Goal: Task Accomplishment & Management: Manage account settings

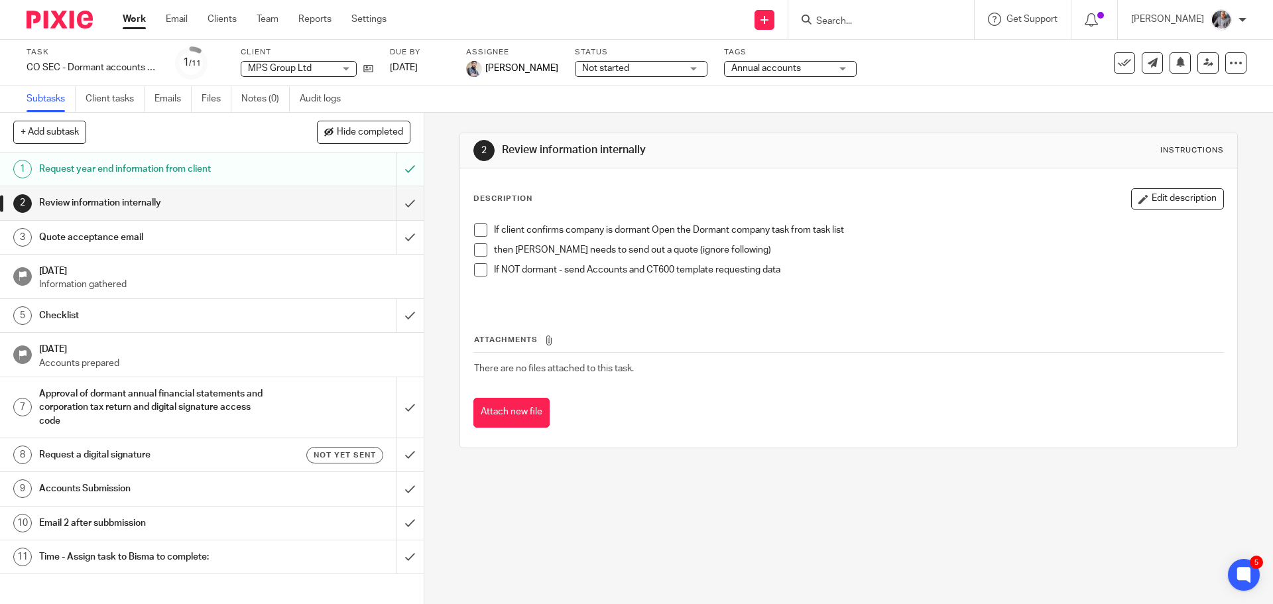
click at [914, 26] on input "Search" at bounding box center [874, 22] width 119 height 12
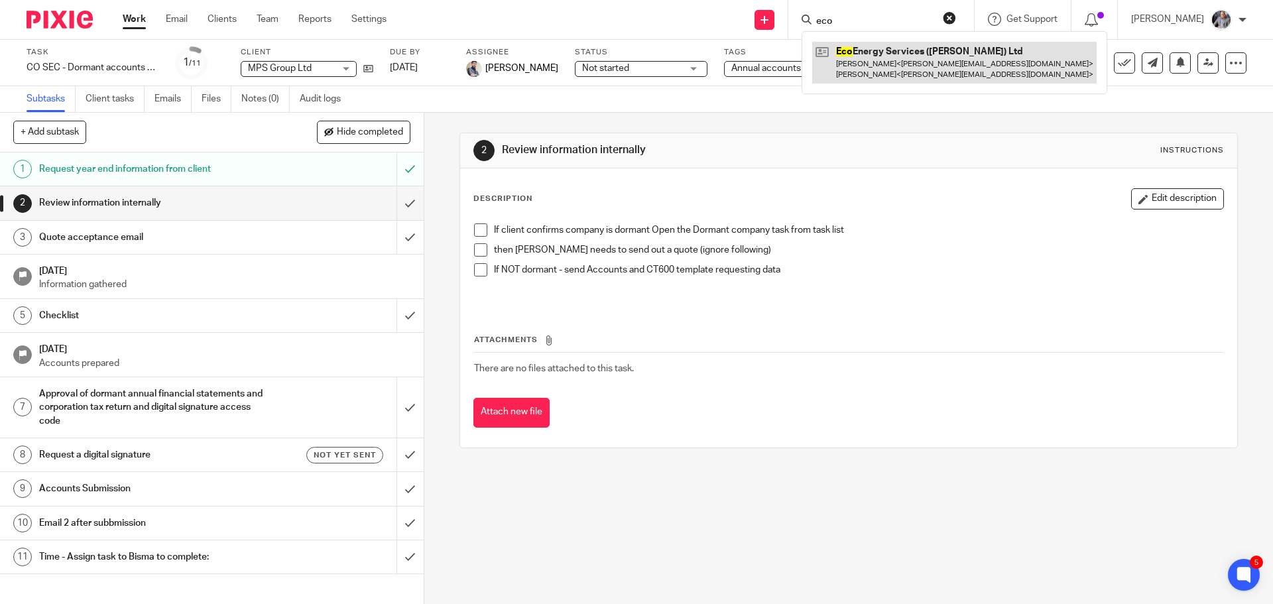
type input "eco"
click at [872, 70] on link at bounding box center [954, 62] width 284 height 41
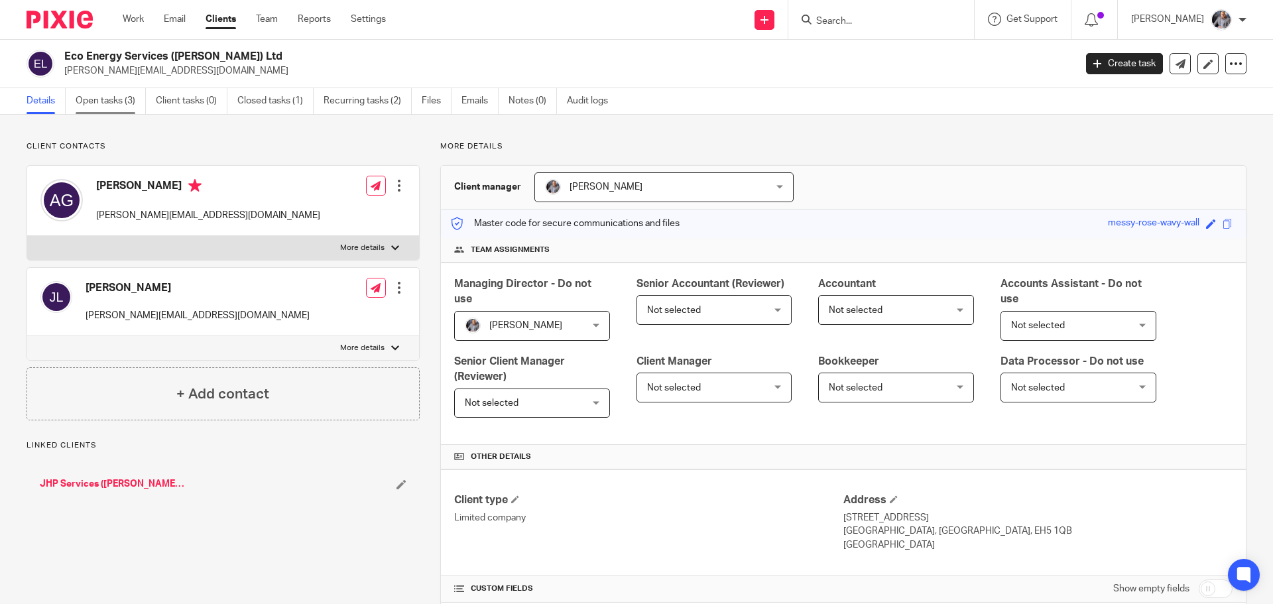
click at [99, 93] on link "Open tasks (3)" at bounding box center [111, 101] width 70 height 26
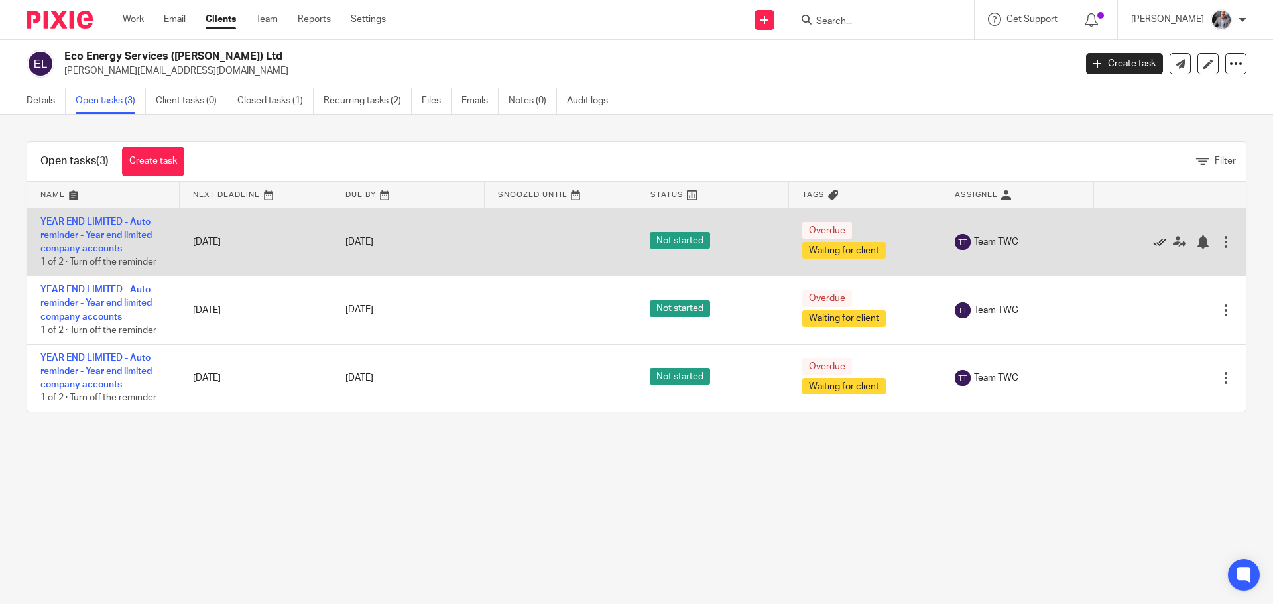
click at [1153, 243] on icon at bounding box center [1159, 241] width 13 height 13
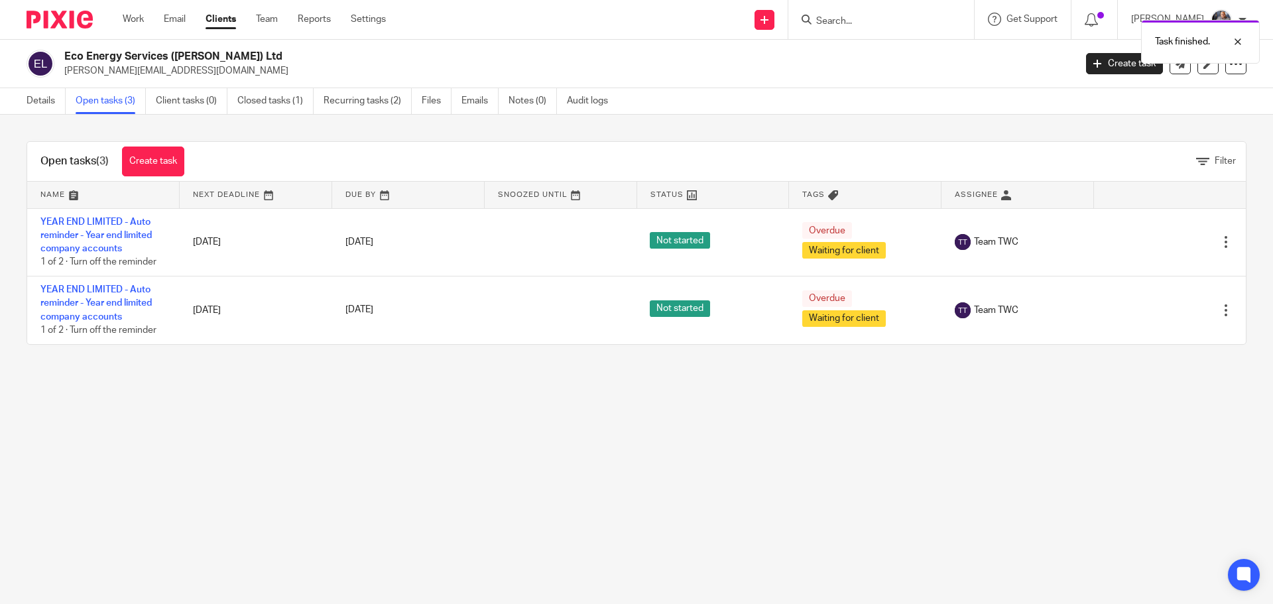
click at [1153, 243] on icon at bounding box center [1159, 241] width 13 height 13
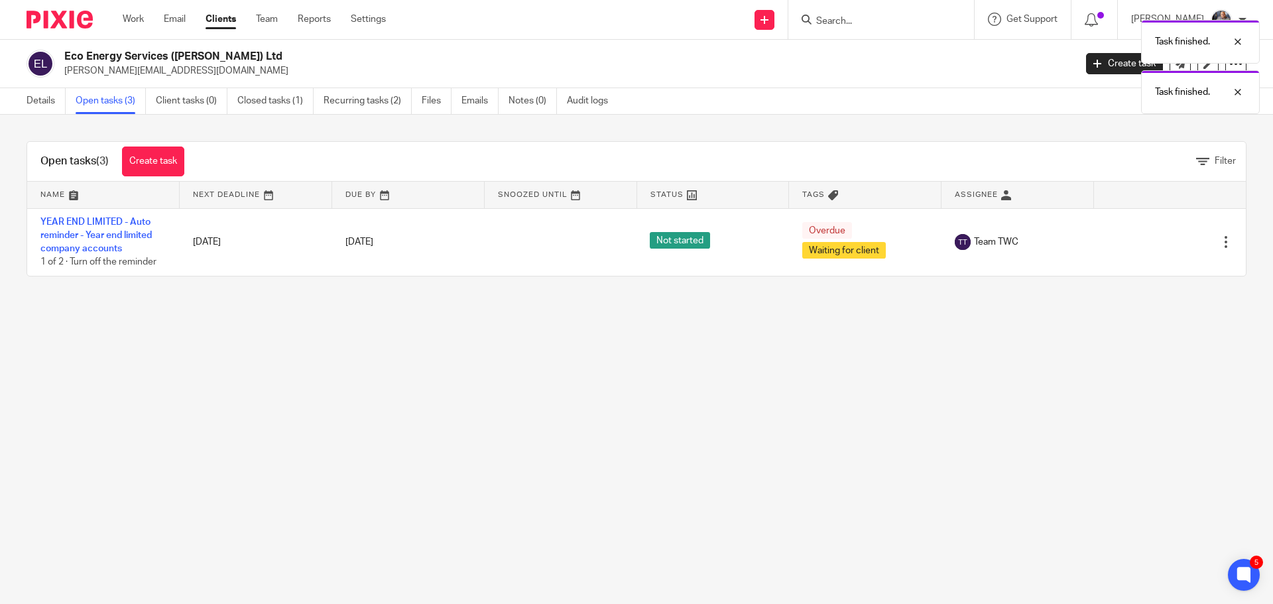
click at [1153, 243] on icon at bounding box center [1159, 241] width 13 height 13
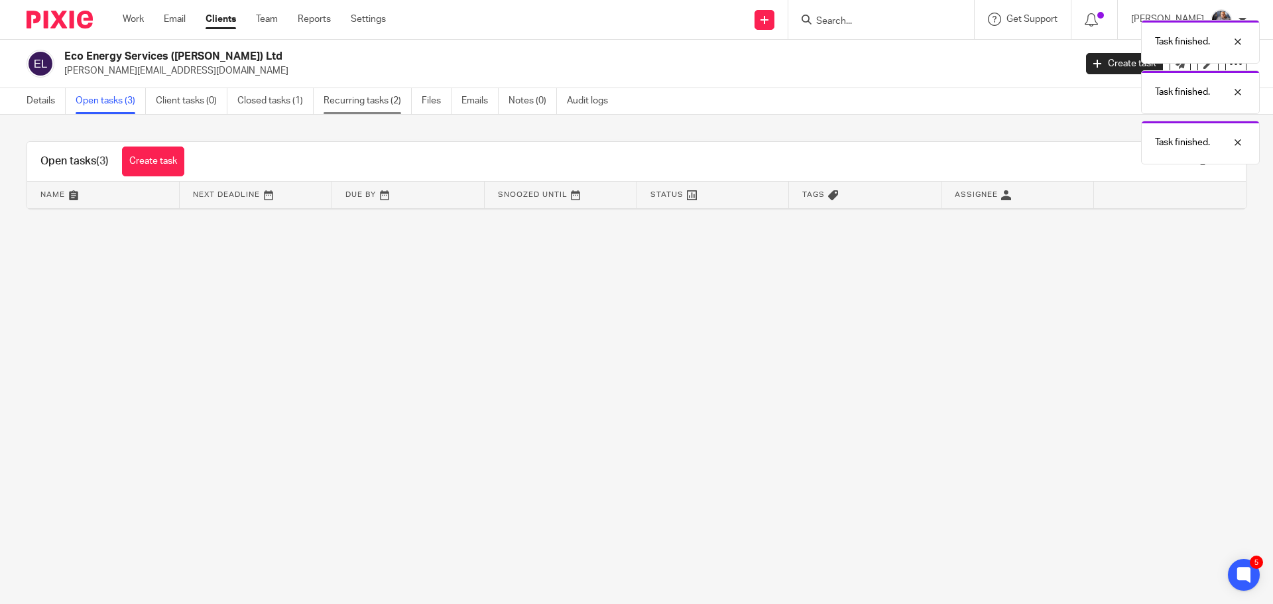
click at [337, 103] on link "Recurring tasks (2)" at bounding box center [367, 101] width 88 height 26
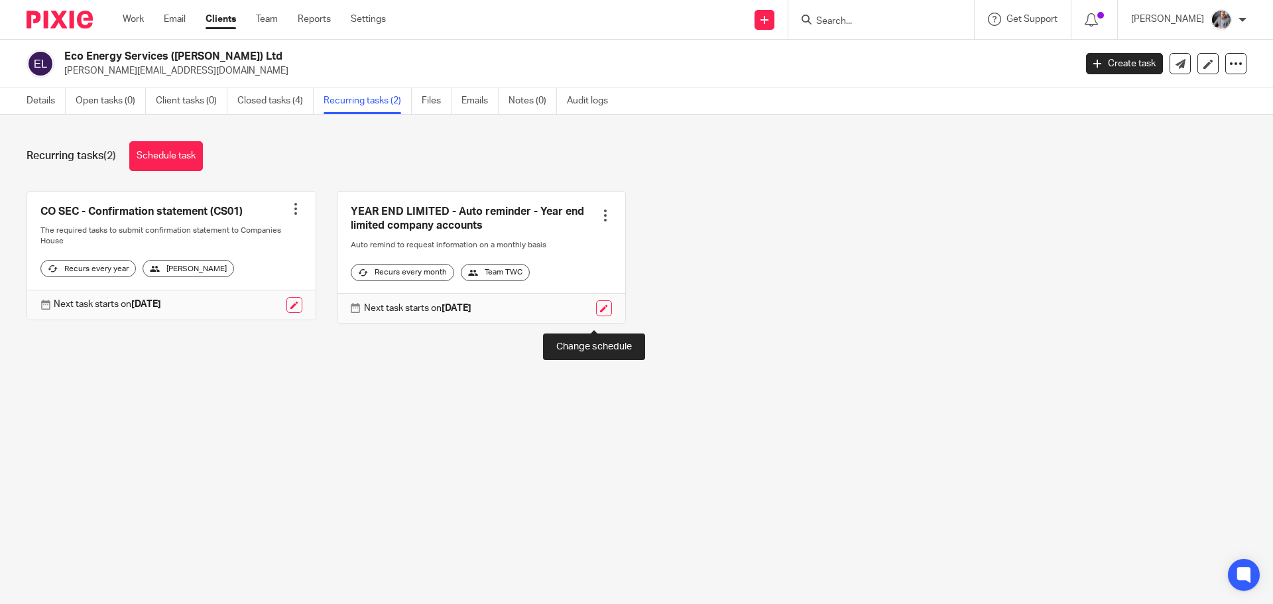
click at [597, 316] on link at bounding box center [604, 308] width 16 height 16
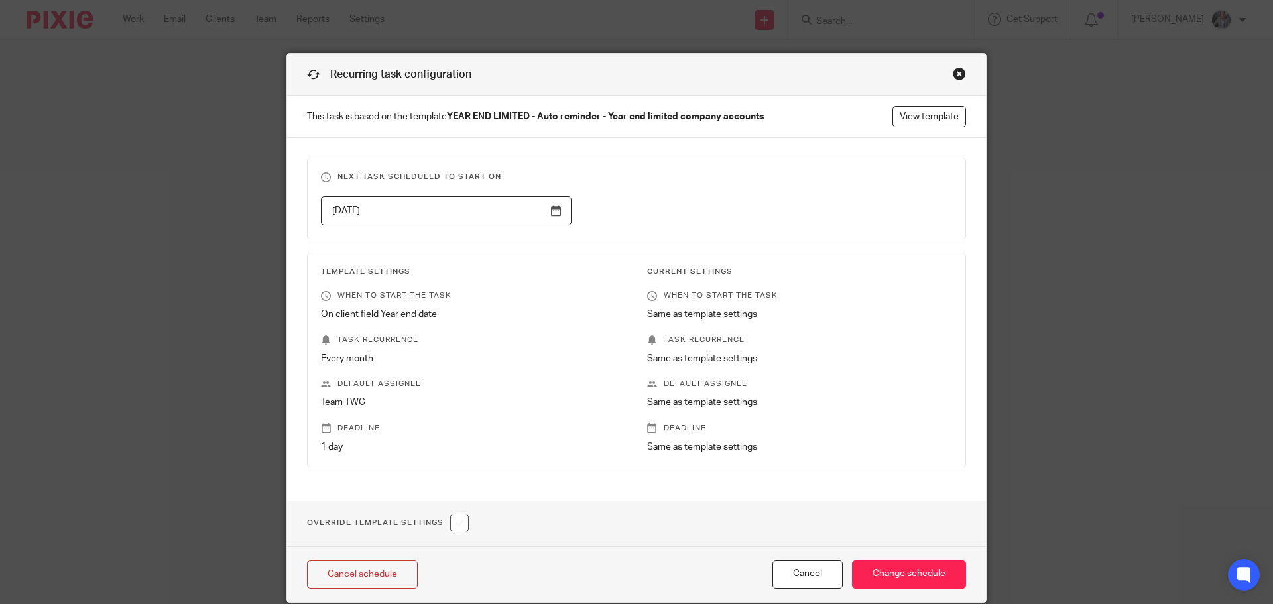
click at [374, 589] on div "Cancel schedule Cancel Change schedule" at bounding box center [636, 574] width 699 height 56
click at [375, 580] on link "Cancel schedule" at bounding box center [362, 574] width 111 height 29
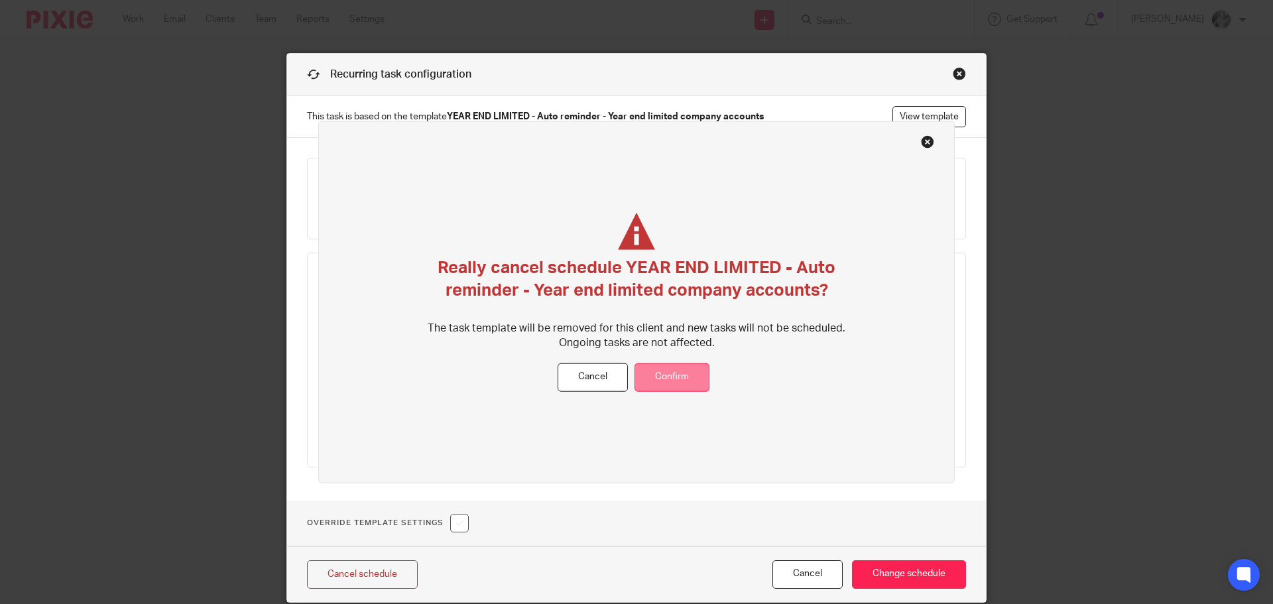
click at [679, 376] on button "Confirm" at bounding box center [671, 377] width 75 height 29
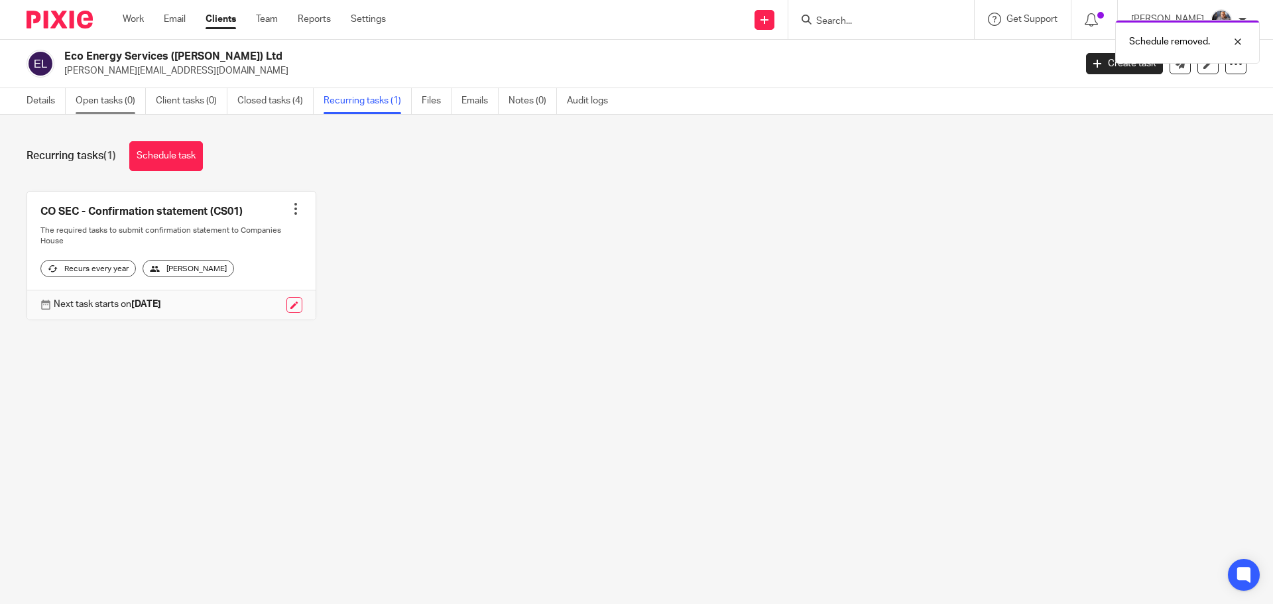
click at [109, 97] on link "Open tasks (0)" at bounding box center [111, 101] width 70 height 26
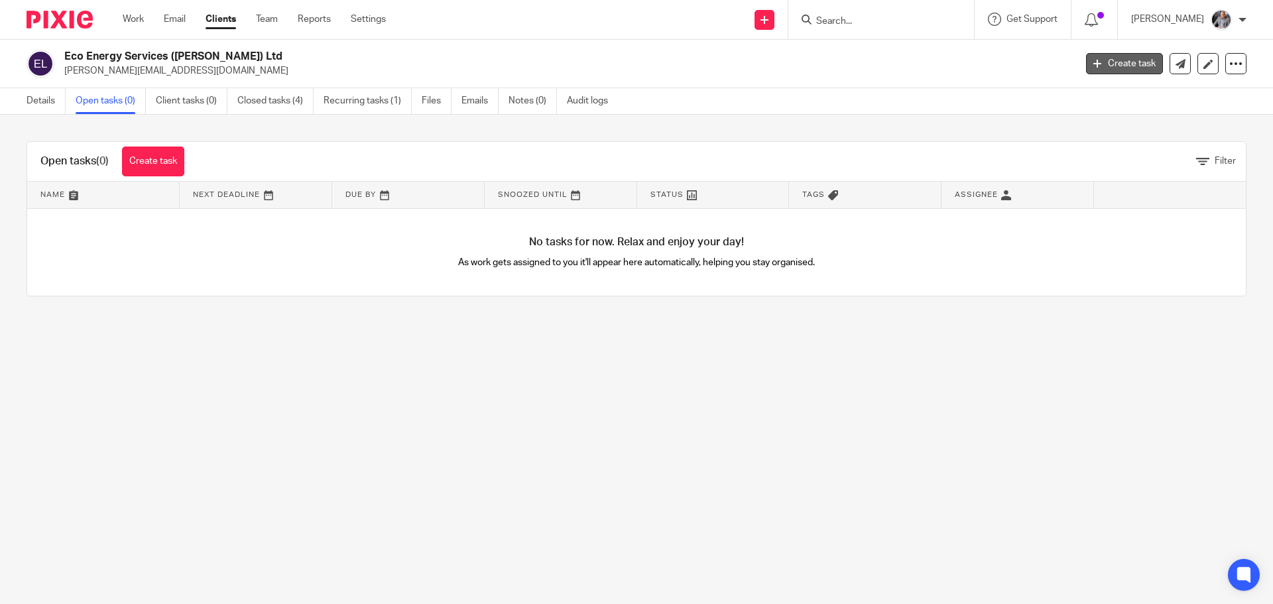
click at [1116, 63] on link "Create task" at bounding box center [1124, 63] width 77 height 21
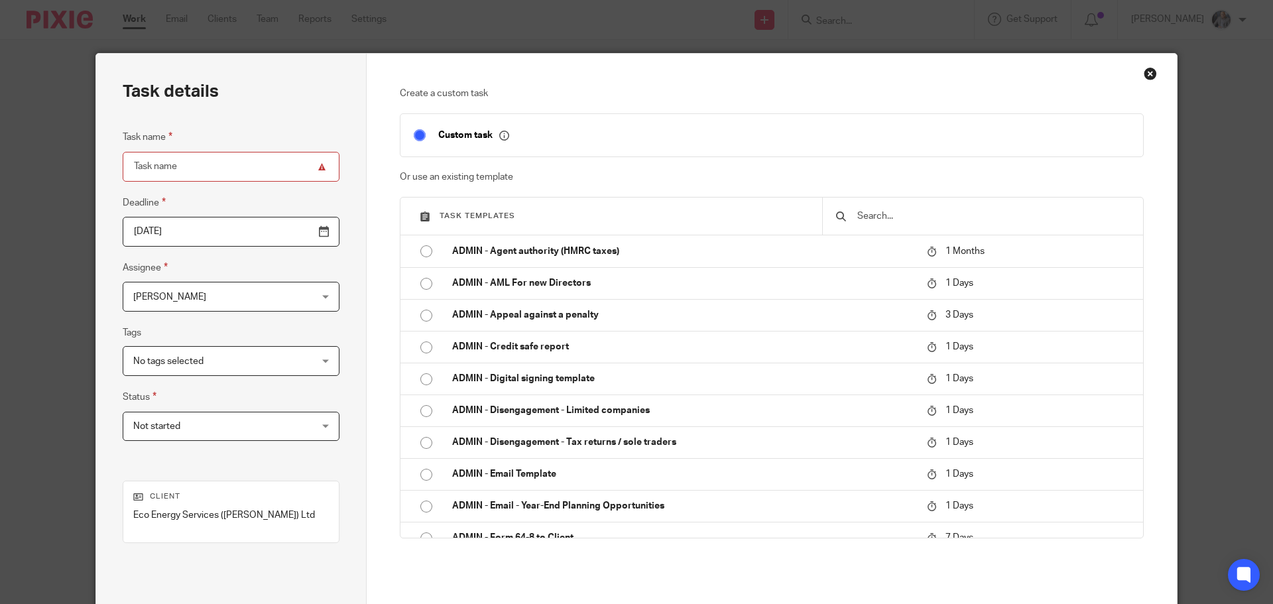
click at [935, 212] on input "text" at bounding box center [993, 216] width 274 height 15
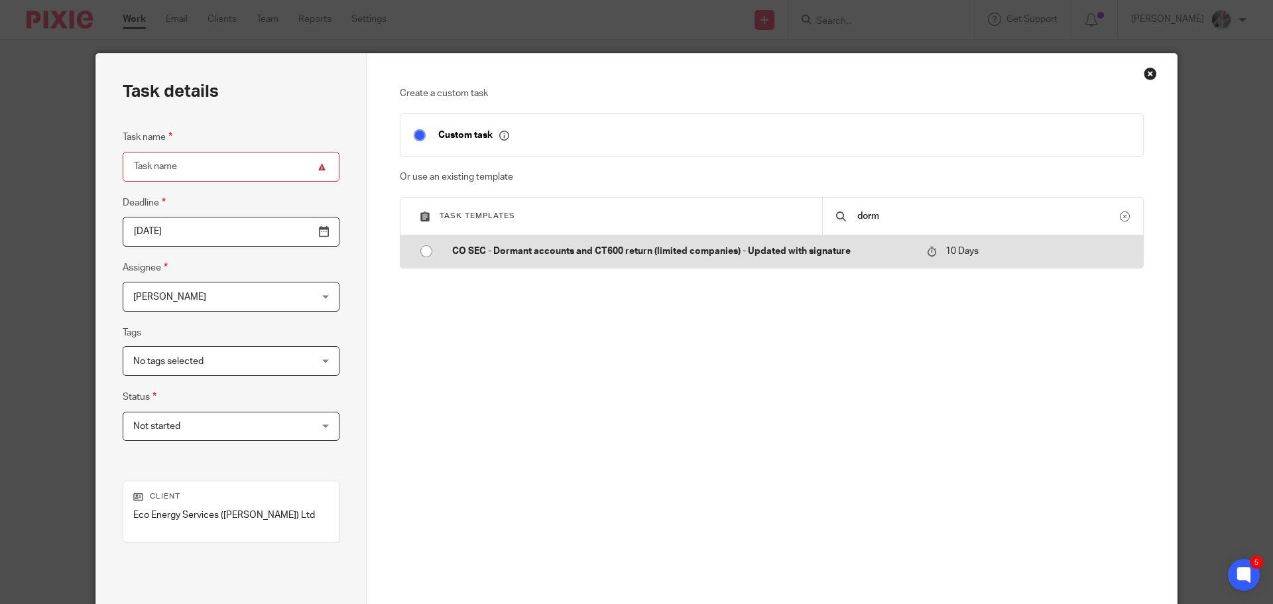
type input "dorm"
click at [738, 247] on p "CO SEC - Dormant accounts and CT600 return (limited companies) - Updated with s…" at bounding box center [682, 251] width 461 height 13
type input "2025-09-26"
type input "CO SEC - Dormant accounts and CT600 return (limited companies) - Updated with s…"
checkbox input "false"
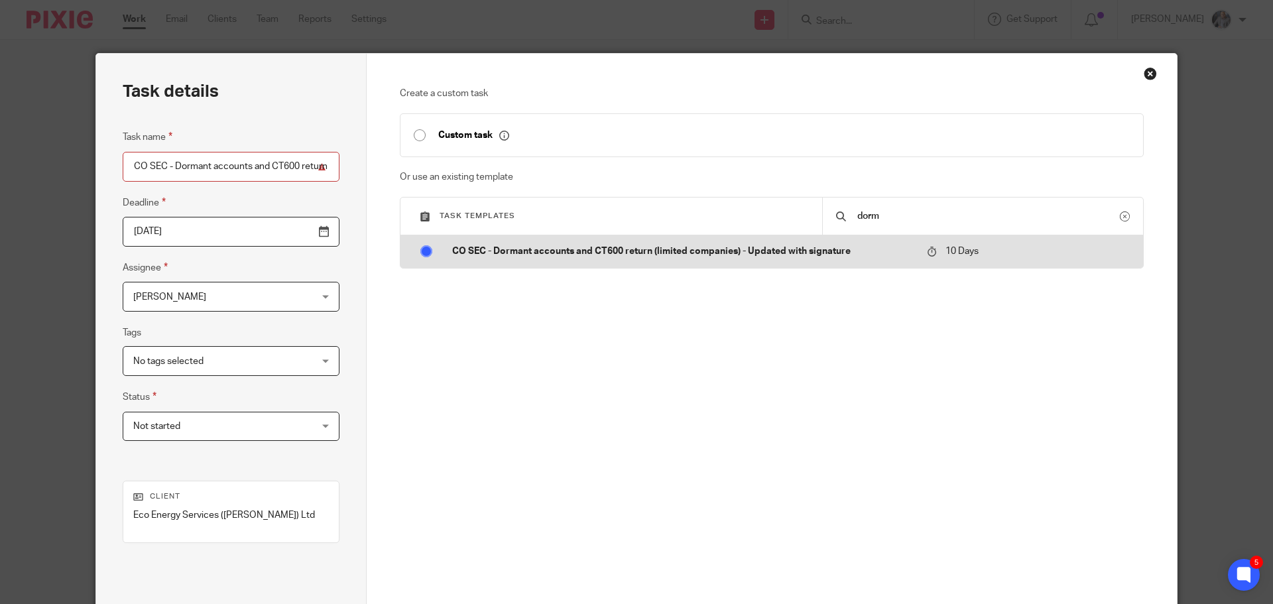
radio input "true"
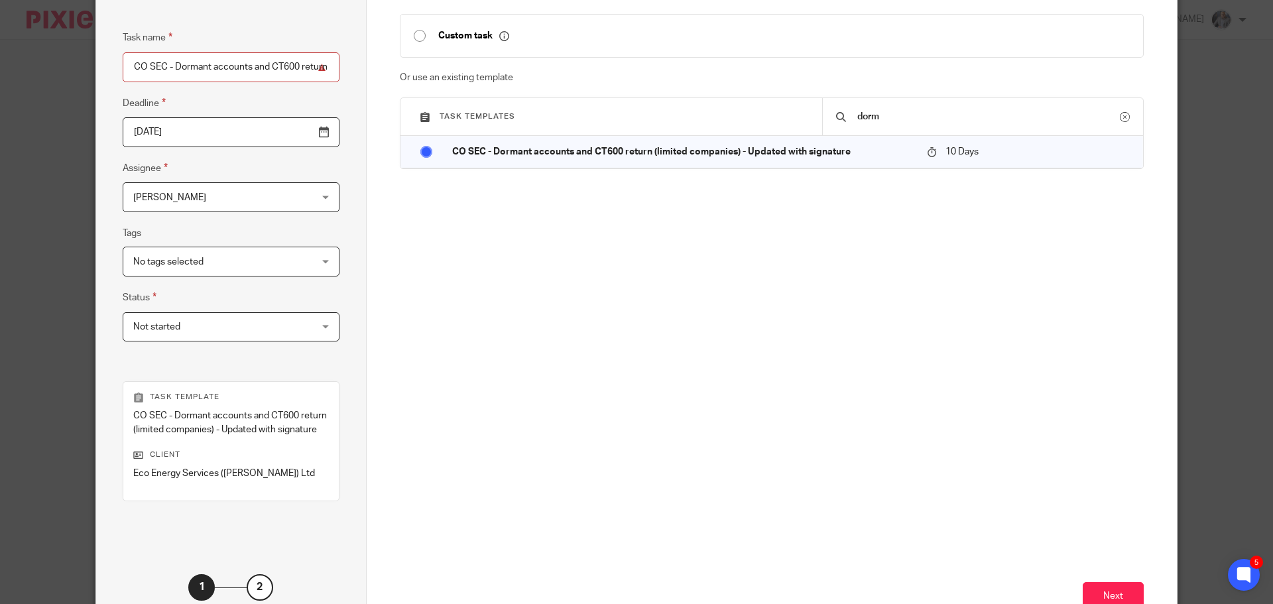
scroll to position [193, 0]
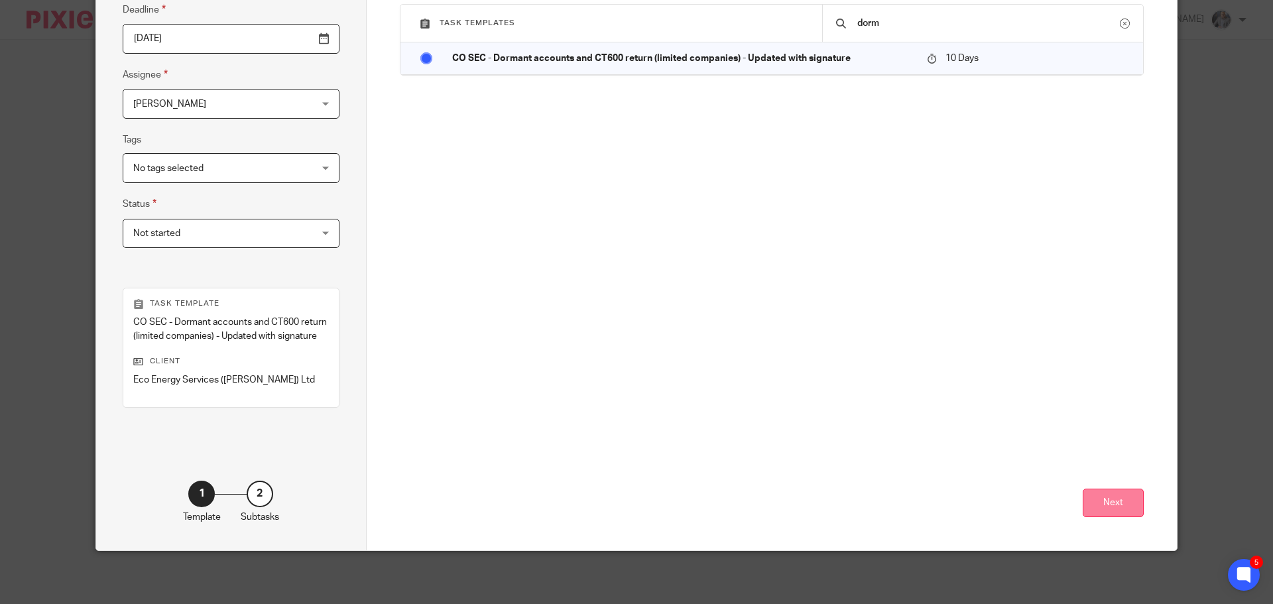
click at [1123, 510] on button "Next" at bounding box center [1113, 503] width 61 height 29
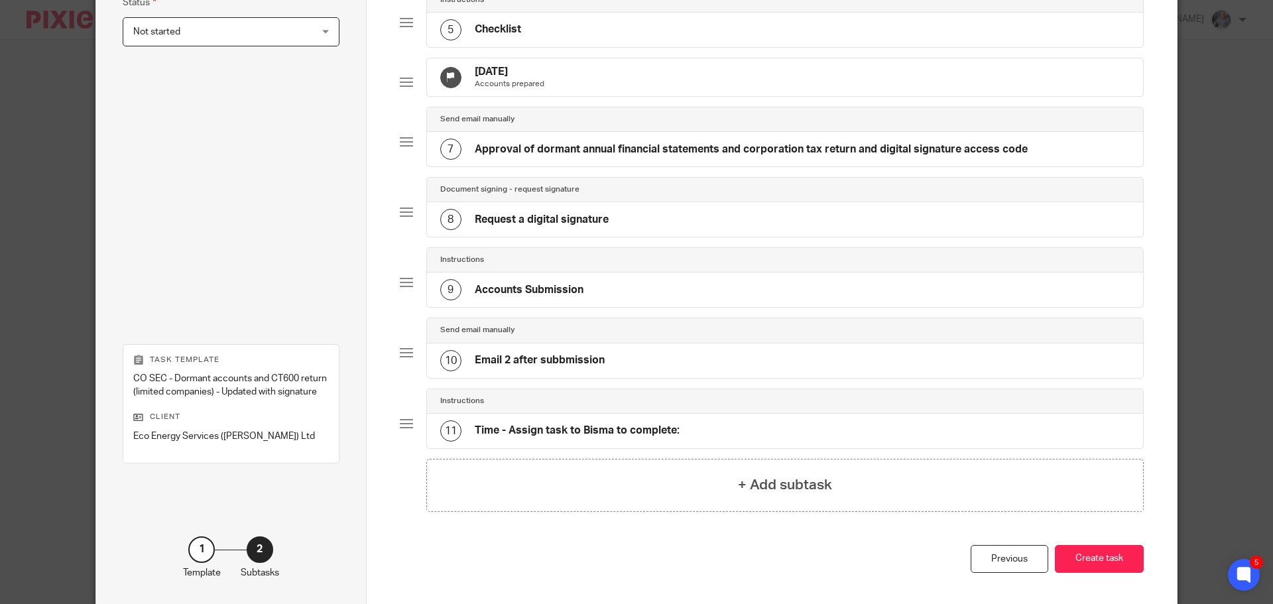
scroll to position [471, 0]
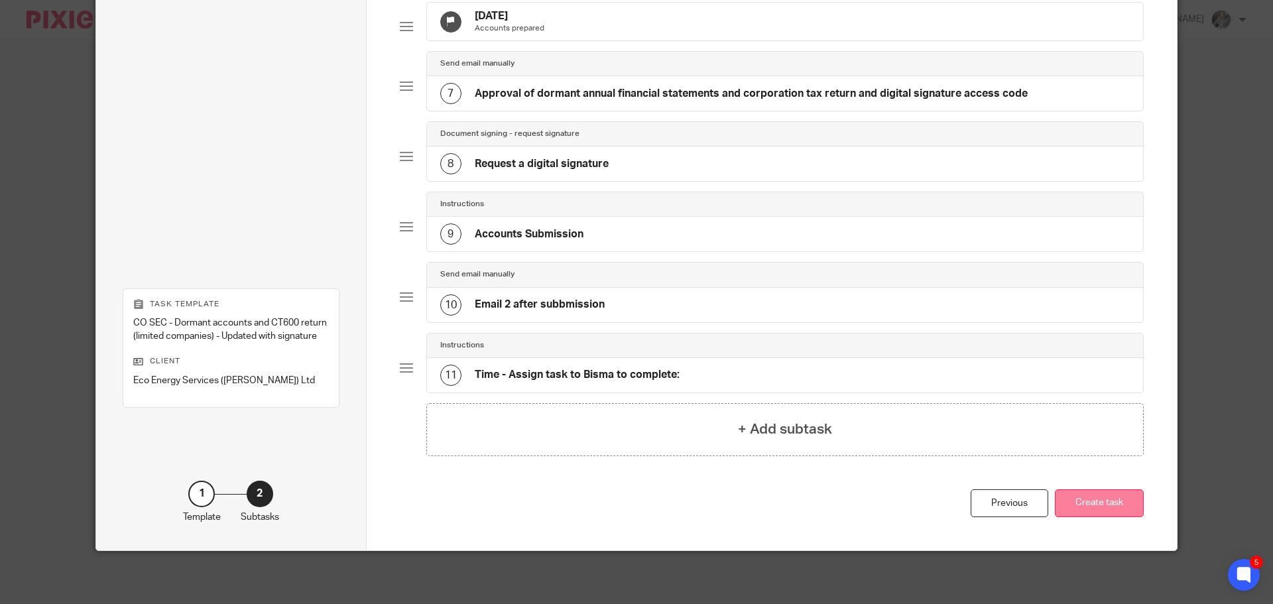
click at [1091, 502] on button "Create task" at bounding box center [1099, 503] width 89 height 29
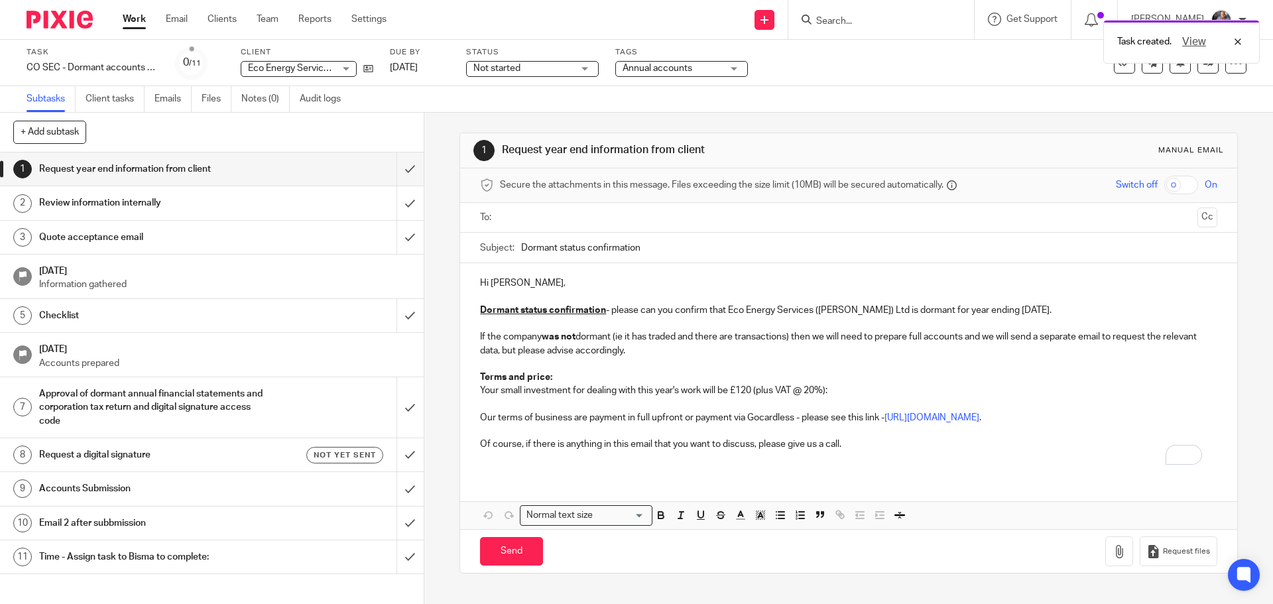
click at [600, 215] on input "text" at bounding box center [847, 217] width 687 height 15
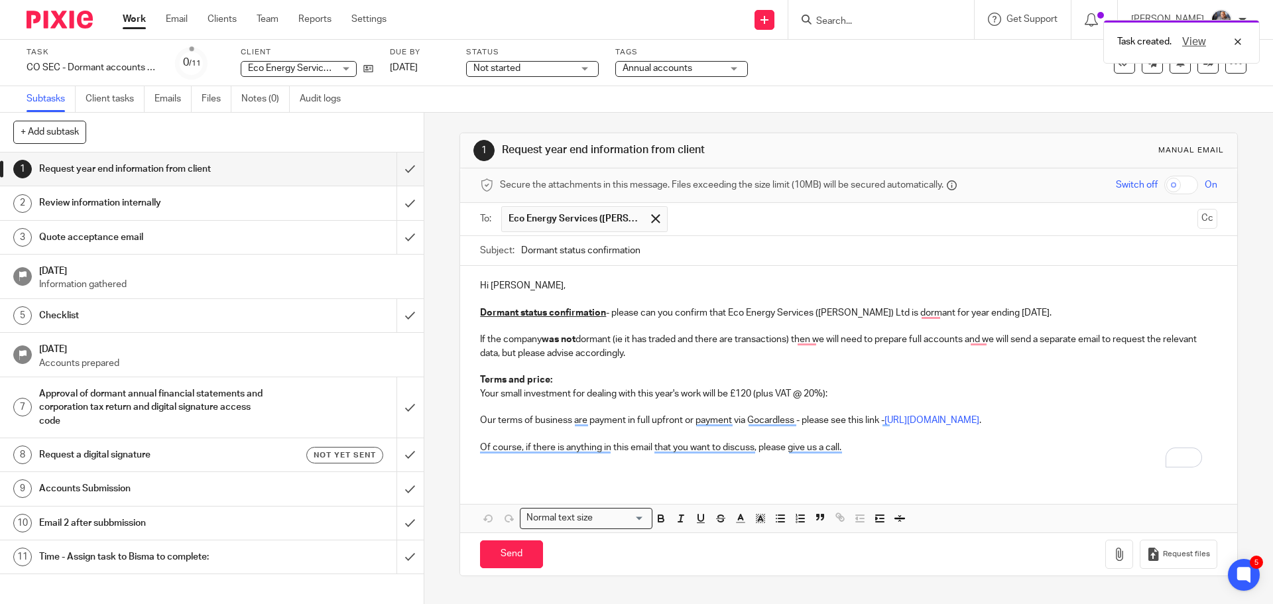
click at [528, 284] on p "Hi Alexandra," at bounding box center [848, 285] width 736 height 13
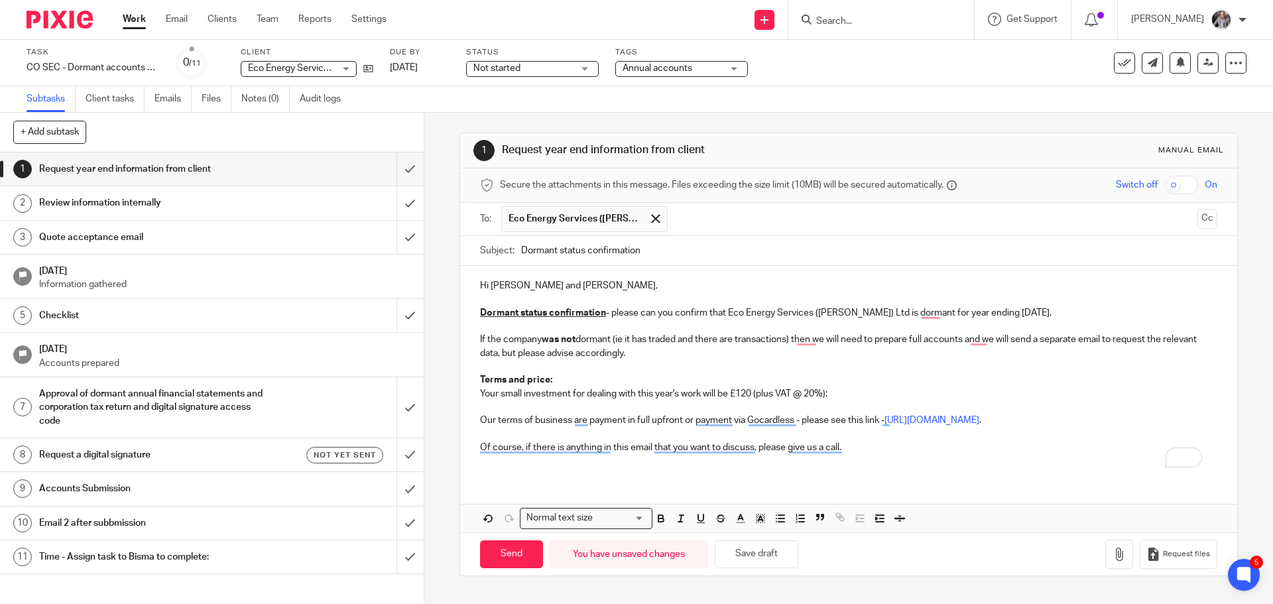
click at [611, 310] on p "Dormant status confirmation - please can you confirm that Eco Energy Services (…" at bounding box center [848, 312] width 736 height 13
drag, startPoint x: 870, startPoint y: 392, endPoint x: 1115, endPoint y: 415, distance: 245.6
click at [1115, 415] on div "Hi Alexandra and Jamie, Dormant status confirmation - Jamie has confirmed that …" at bounding box center [848, 371] width 776 height 211
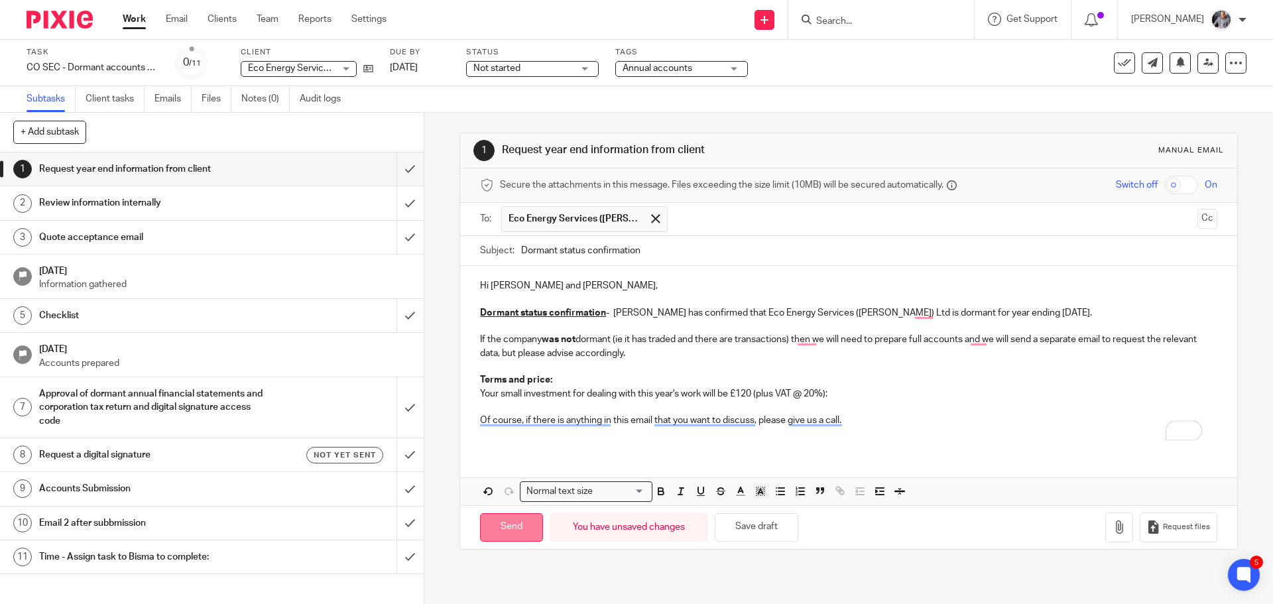
click at [495, 524] on input "Send" at bounding box center [511, 527] width 63 height 29
type input "Sent"
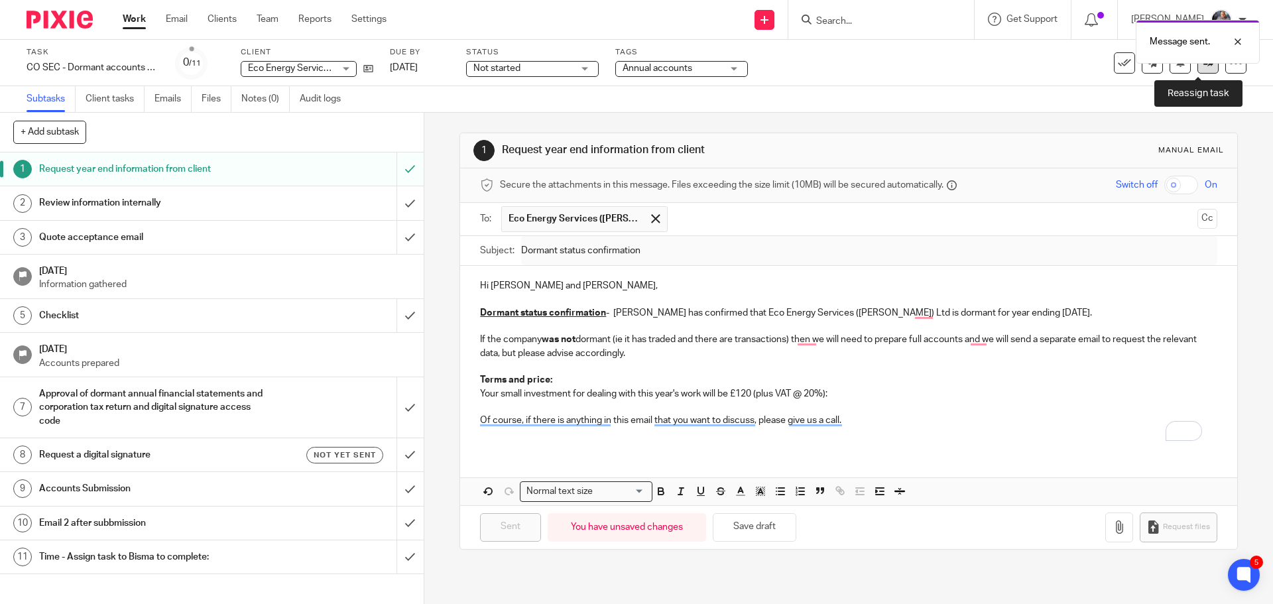
click at [1201, 68] on link at bounding box center [1207, 62] width 21 height 21
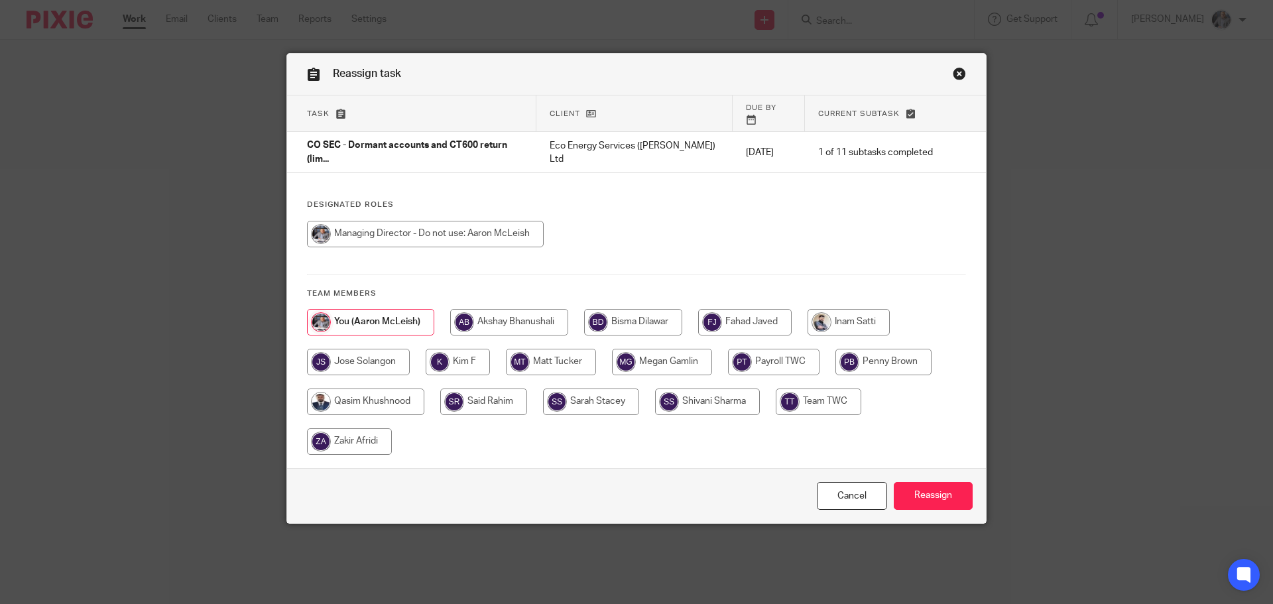
click at [870, 309] on input "radio" at bounding box center [848, 322] width 82 height 27
radio input "true"
click at [922, 482] on input "Reassign" at bounding box center [933, 496] width 79 height 29
